Goal: Transaction & Acquisition: Download file/media

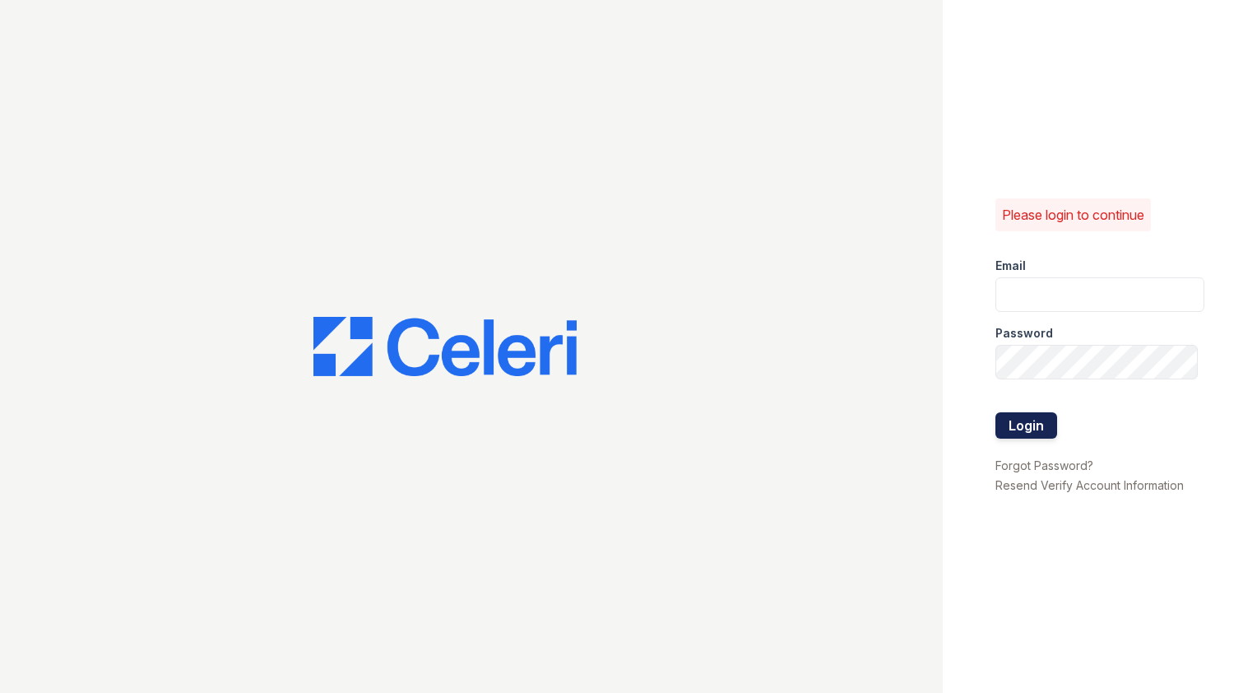
type input "[EMAIL_ADDRESS][DOMAIN_NAME]"
click at [1047, 425] on button "Login" at bounding box center [1027, 425] width 62 height 26
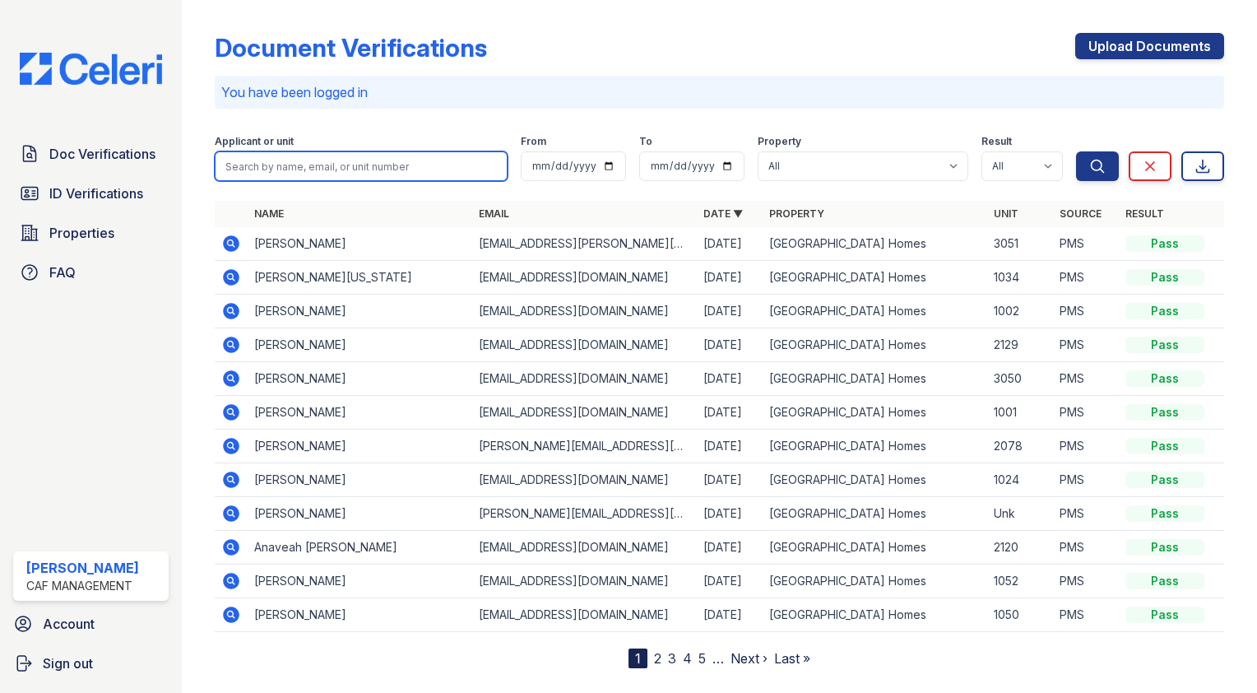
click at [385, 163] on input "search" at bounding box center [361, 166] width 293 height 30
type input "clint"
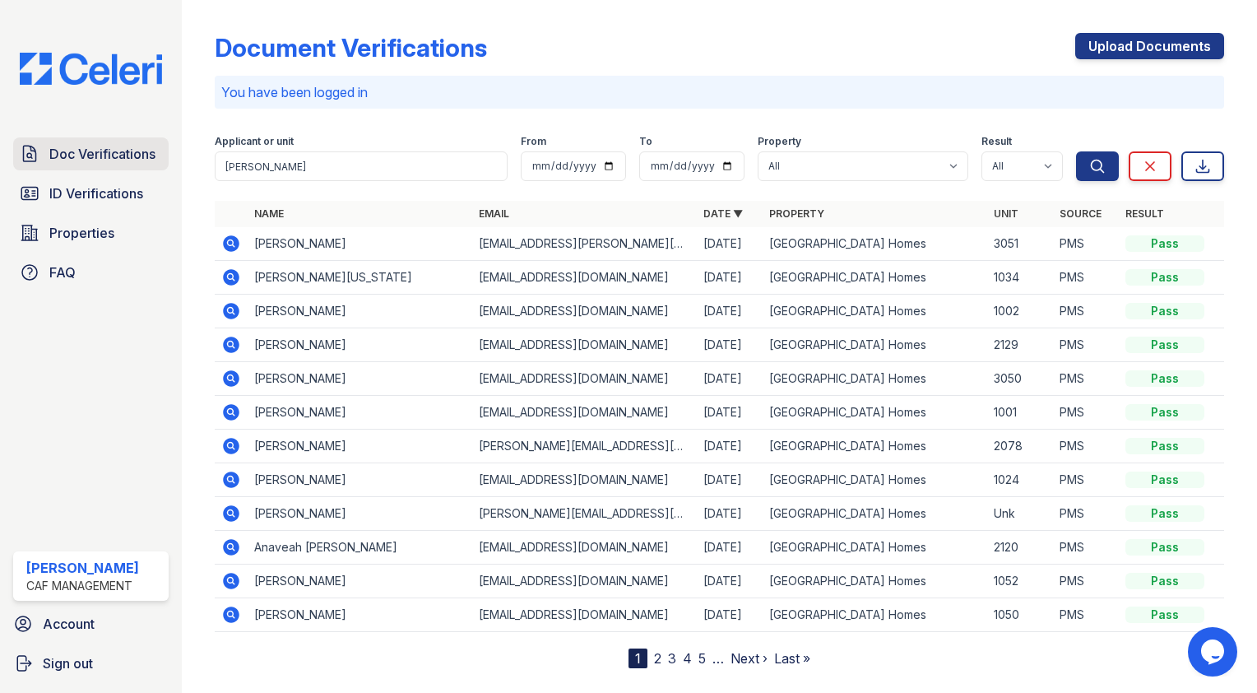
click at [123, 140] on link "Doc Verifications" at bounding box center [91, 153] width 156 height 33
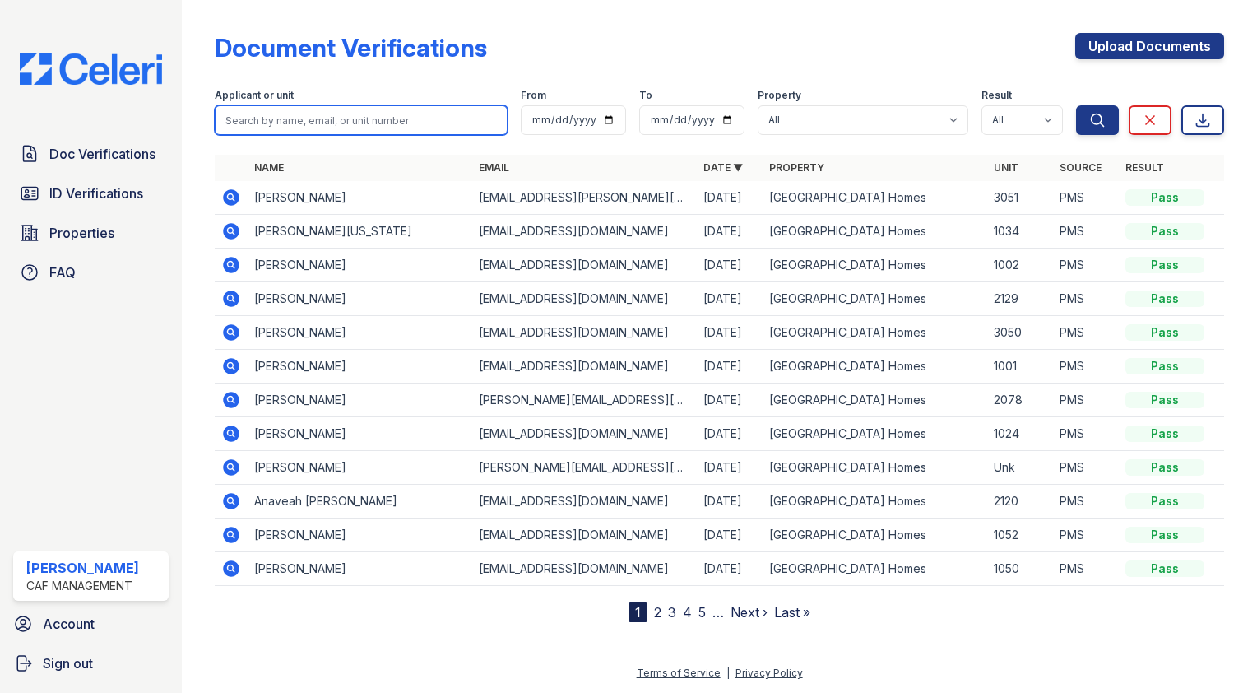
click at [276, 124] on input "search" at bounding box center [361, 120] width 293 height 30
type input "c"
type input "clint"
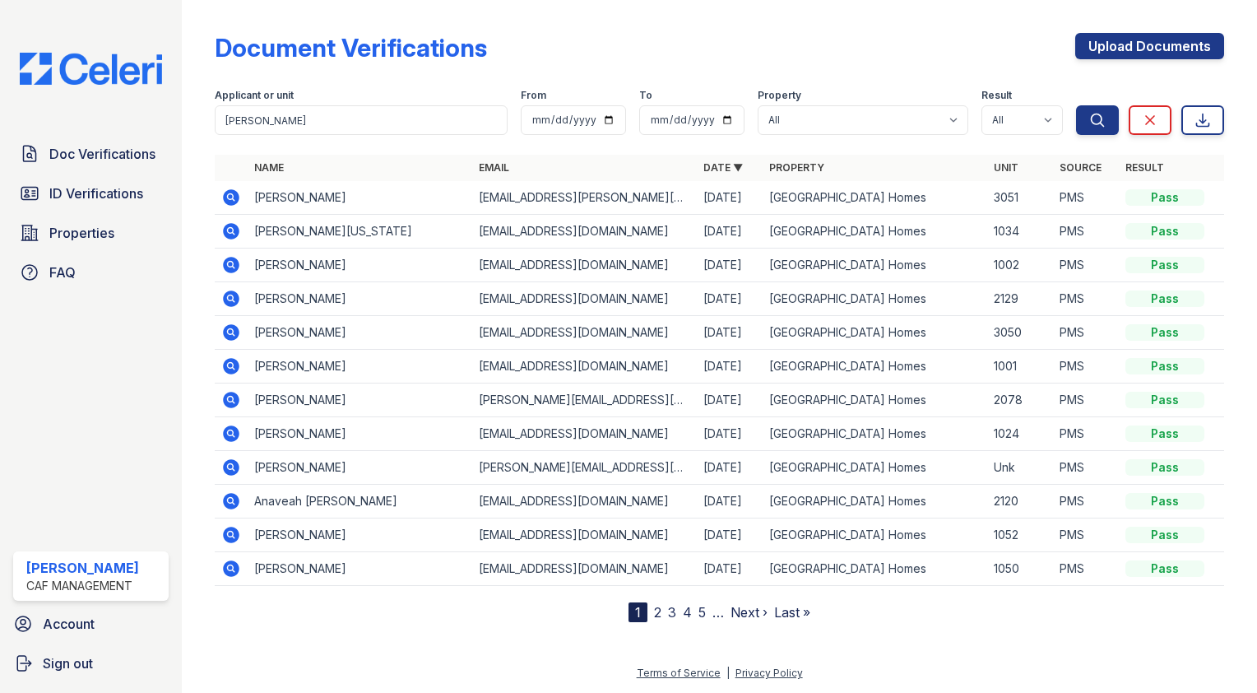
click at [231, 365] on icon at bounding box center [230, 365] width 4 height 4
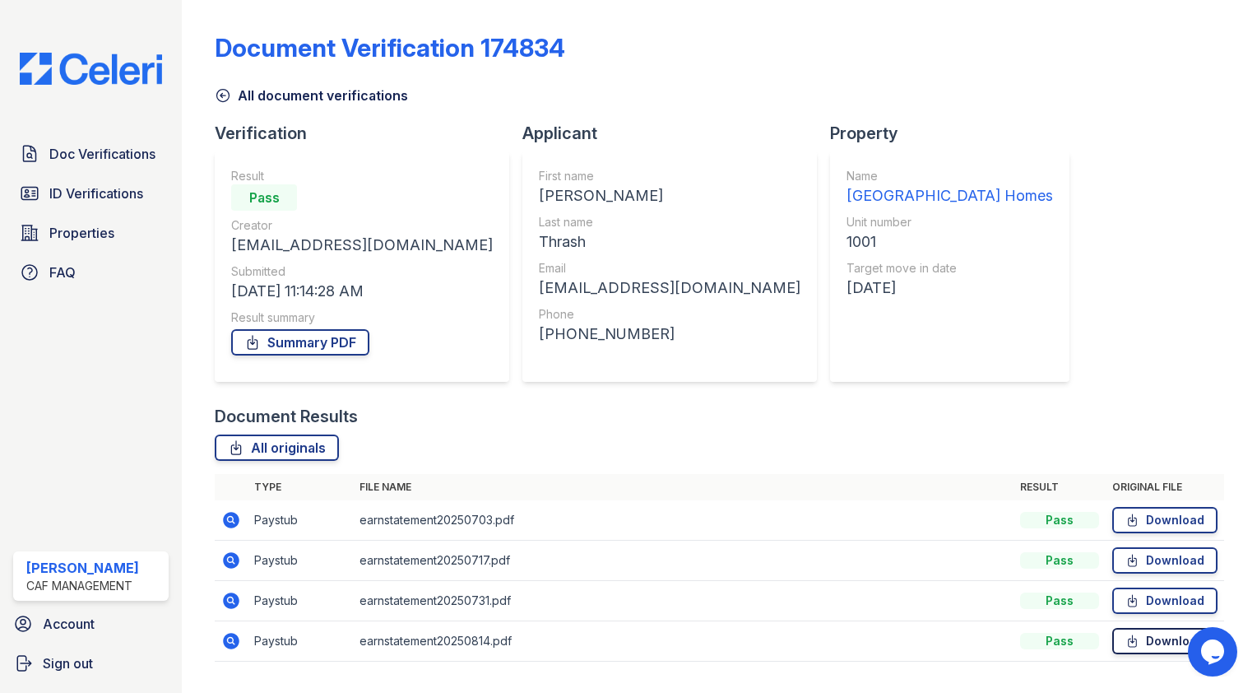
click at [1140, 647] on link "Download" at bounding box center [1164, 641] width 105 height 26
click at [1141, 604] on link "Download" at bounding box center [1164, 600] width 105 height 26
click at [1142, 577] on td "Download" at bounding box center [1165, 561] width 118 height 40
click at [1144, 563] on link "Download" at bounding box center [1164, 560] width 105 height 26
click at [1141, 527] on link "Download" at bounding box center [1164, 520] width 105 height 26
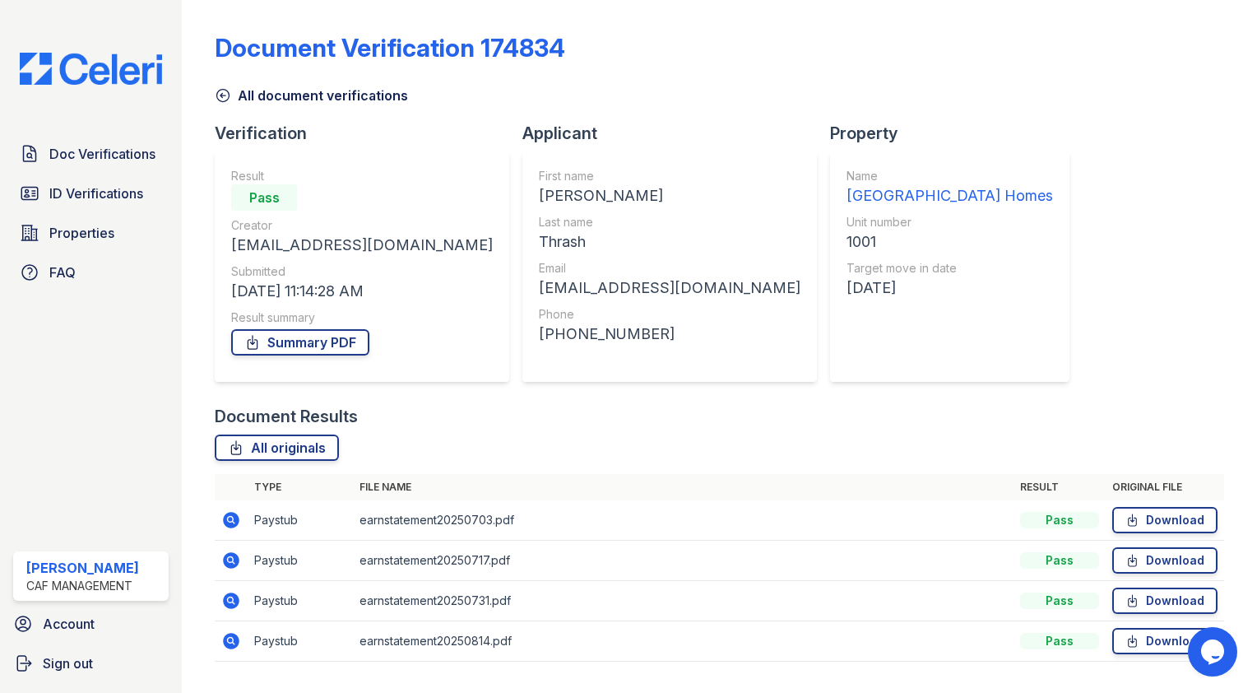
click at [1142, 4] on div "Document Verification 174834 All document verifications Verification Result Pas…" at bounding box center [719, 352] width 1023 height 704
click at [1129, 643] on icon at bounding box center [1133, 641] width 14 height 16
click at [596, 466] on div "All originals Type File name Result Original file Paystub earnstatement20250703…" at bounding box center [720, 556] width 1010 height 244
click at [1149, 649] on link "Download" at bounding box center [1164, 641] width 105 height 26
click at [1160, 605] on link "Download" at bounding box center [1164, 600] width 105 height 26
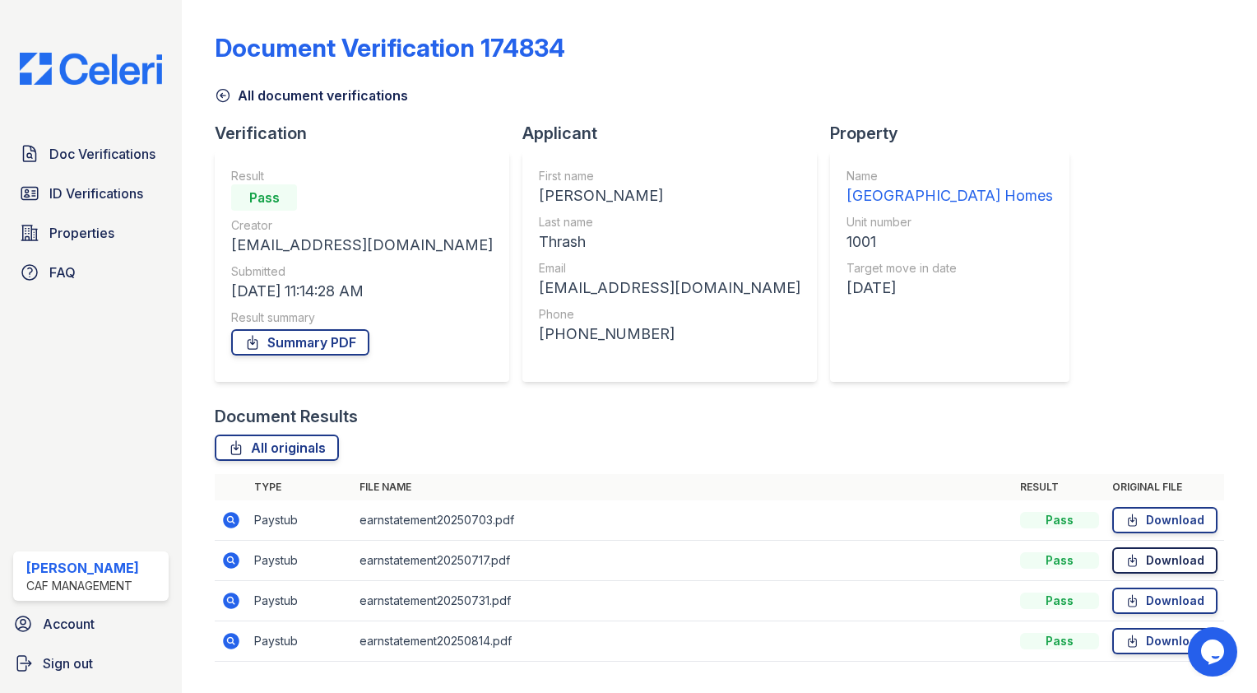
click at [1164, 565] on link "Download" at bounding box center [1164, 560] width 105 height 26
click at [1159, 518] on link "Download" at bounding box center [1164, 520] width 105 height 26
click at [1139, 518] on link "Download" at bounding box center [1164, 520] width 105 height 26
